Goal: Task Accomplishment & Management: Use online tool/utility

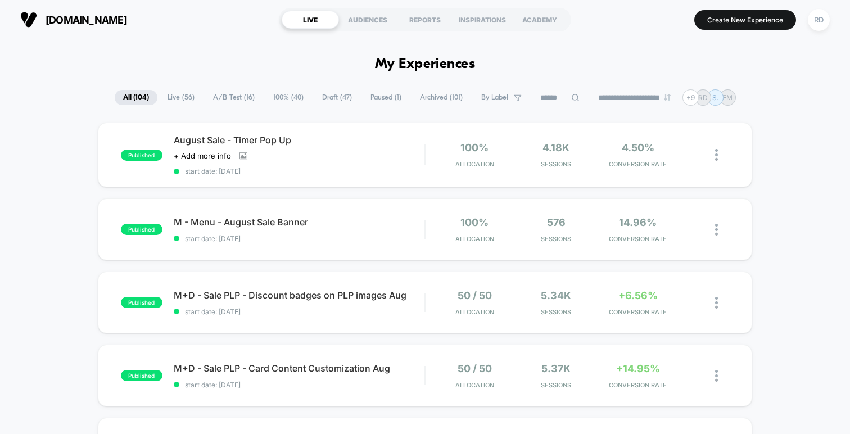
click at [219, 96] on span "A/B Test ( 16 )" at bounding box center [234, 97] width 58 height 15
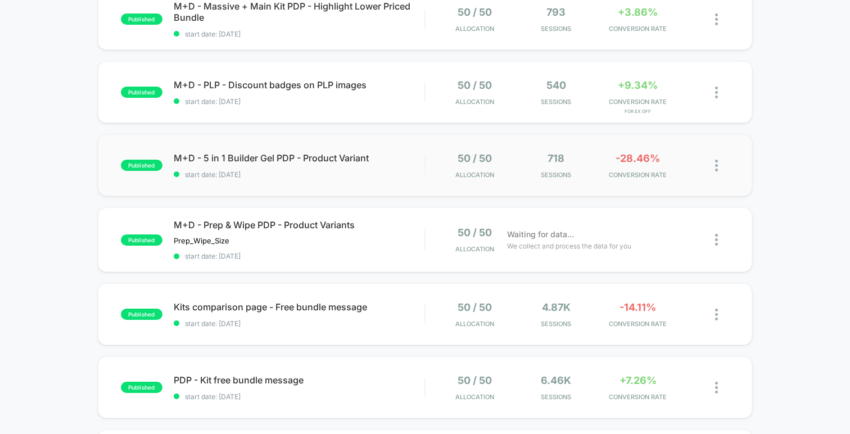
scroll to position [436, 0]
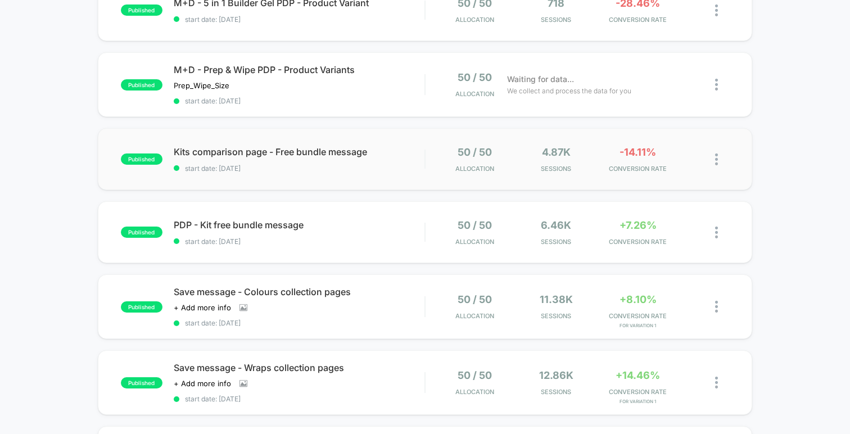
click at [716, 158] on img at bounding box center [716, 159] width 3 height 12
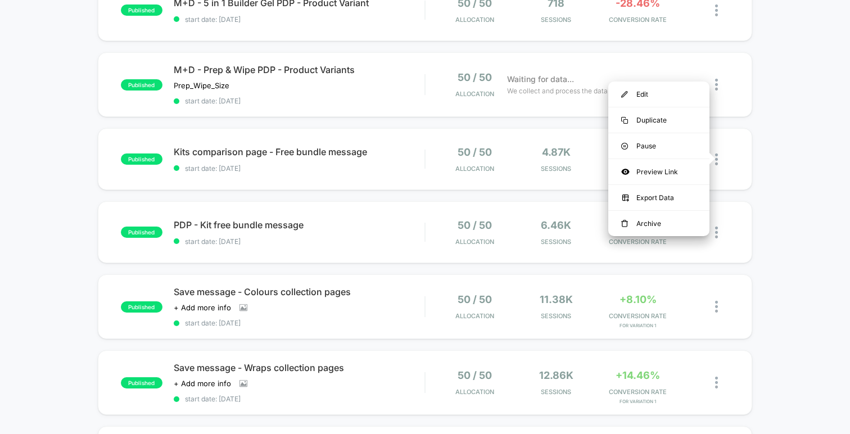
click at [817, 157] on div "published M+D - Sale PLP - Discount badges on PLP images Aug start date: 27/08/…" at bounding box center [425, 152] width 850 height 930
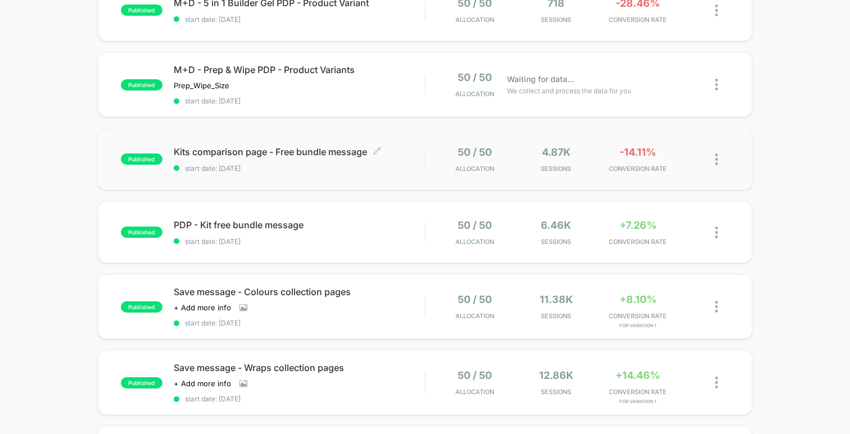
click at [333, 156] on span "Kits comparison page - Free bundle message Click to edit experience details" at bounding box center [299, 151] width 251 height 11
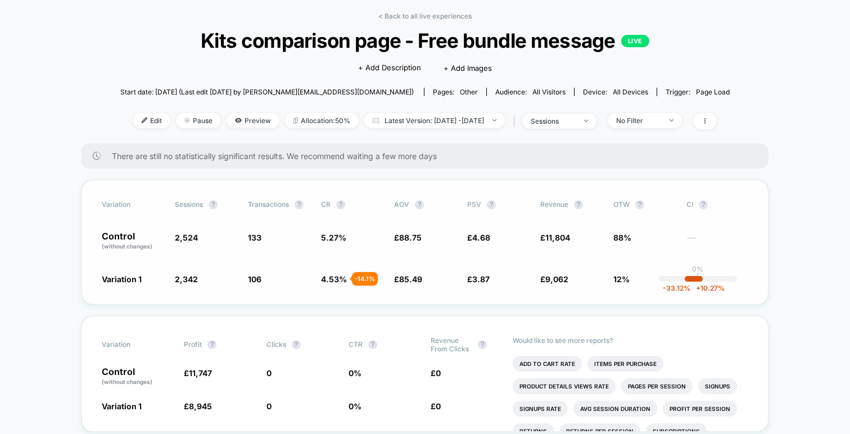
scroll to position [51, 0]
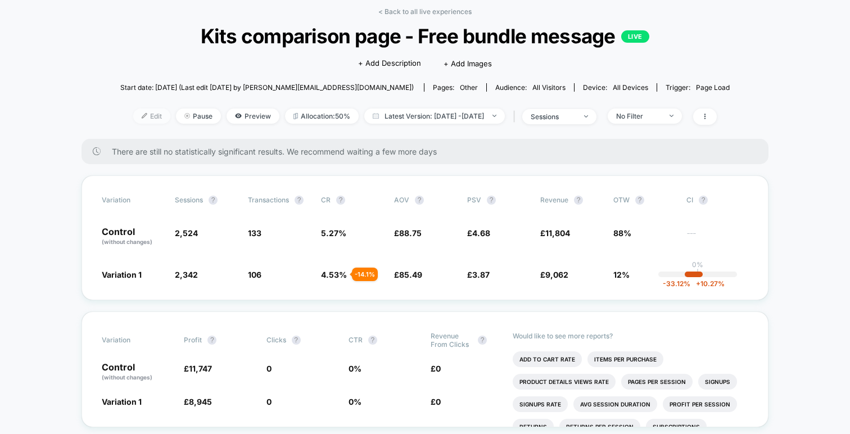
click at [135, 116] on span "Edit" at bounding box center [151, 115] width 37 height 15
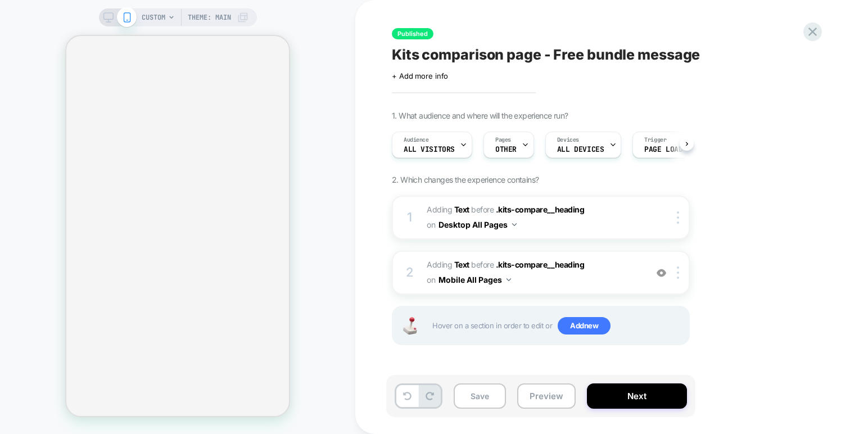
scroll to position [0, 1]
click at [805, 38] on icon at bounding box center [812, 31] width 15 height 15
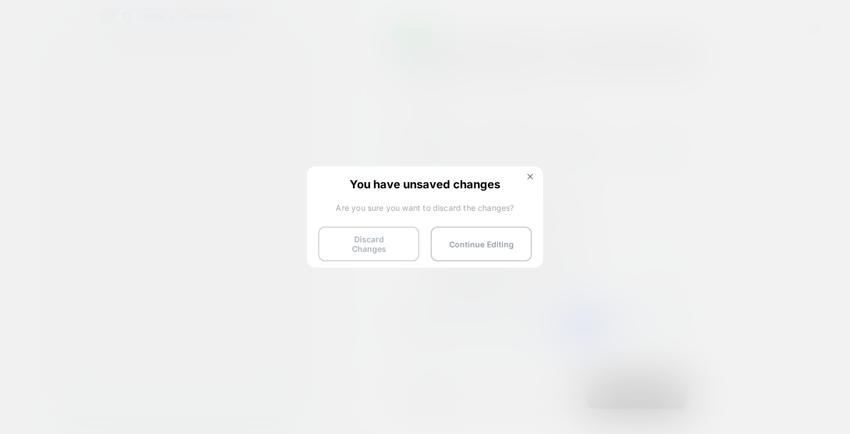
click at [404, 237] on button "Discard Changes" at bounding box center [368, 244] width 101 height 35
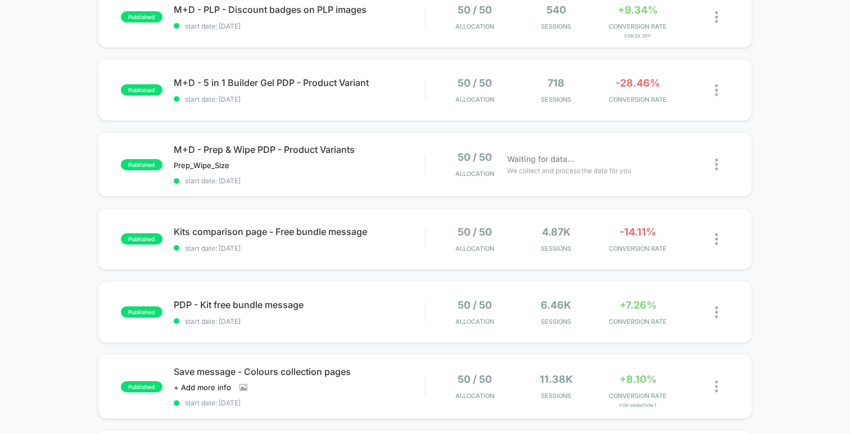
scroll to position [369, 0]
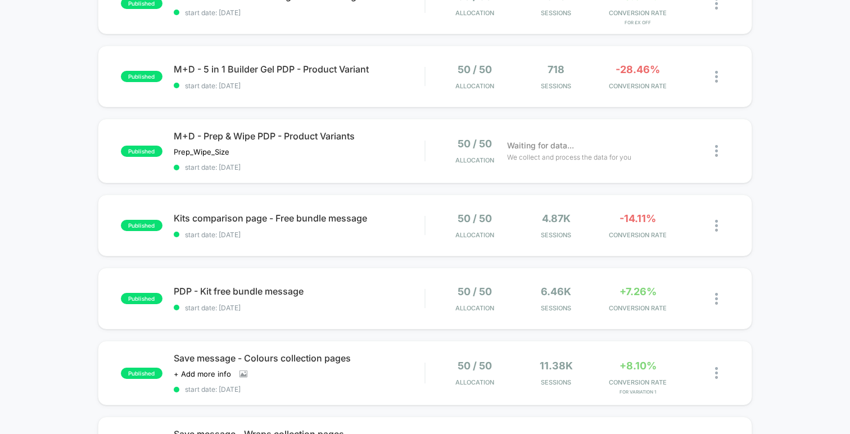
click at [786, 193] on div "published M+D - Sale PLP - Discount badges on PLP images Aug start date: 27/08/…" at bounding box center [425, 218] width 850 height 930
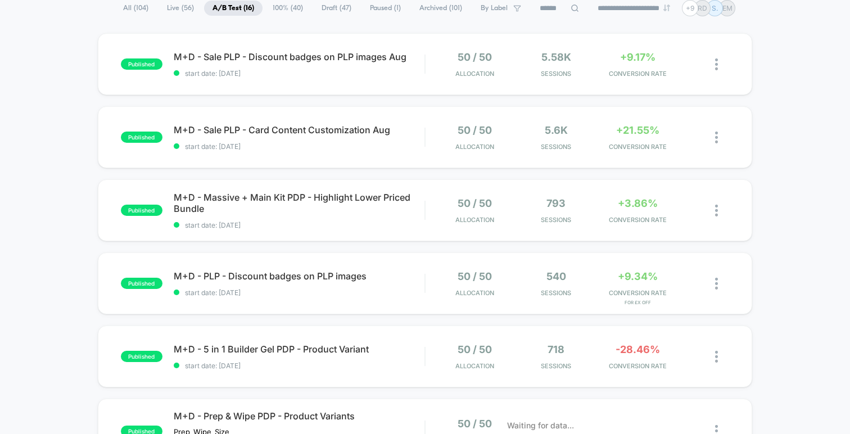
scroll to position [0, 0]
